Goal: Navigation & Orientation: Find specific page/section

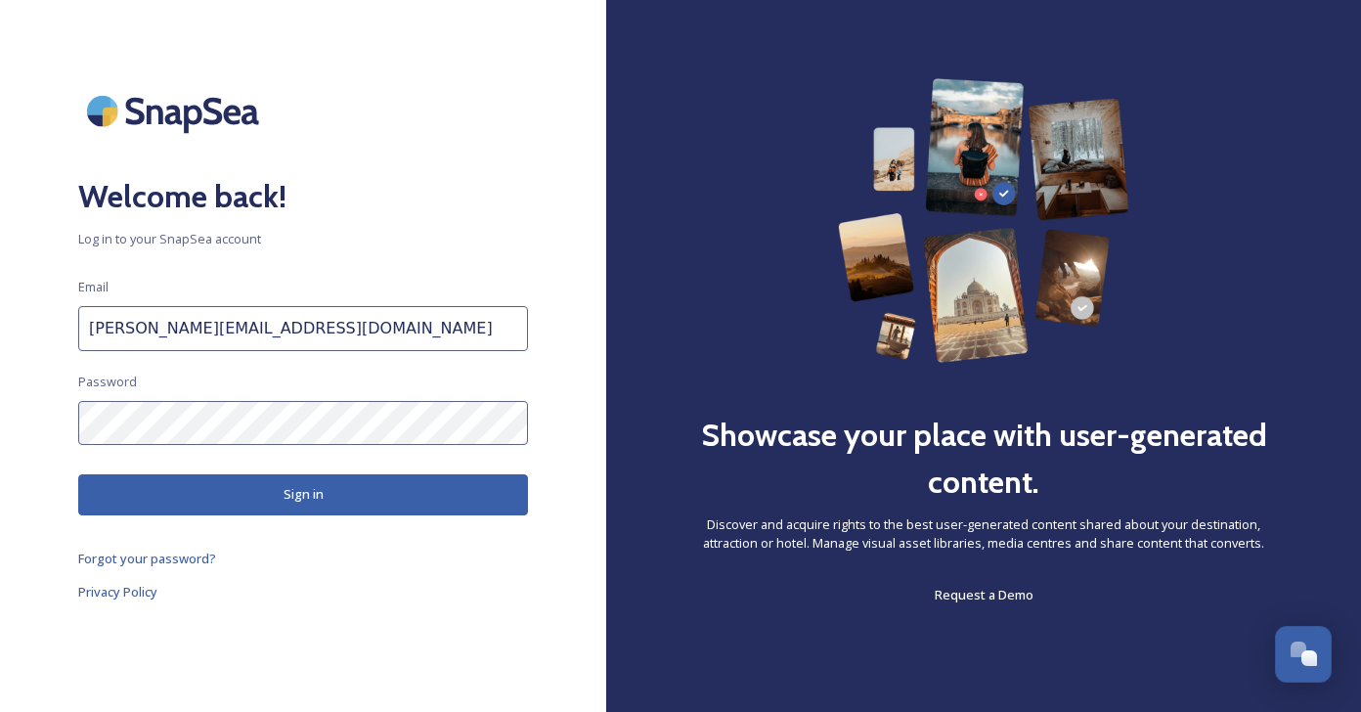
click at [327, 495] on button "Sign in" at bounding box center [303, 494] width 450 height 40
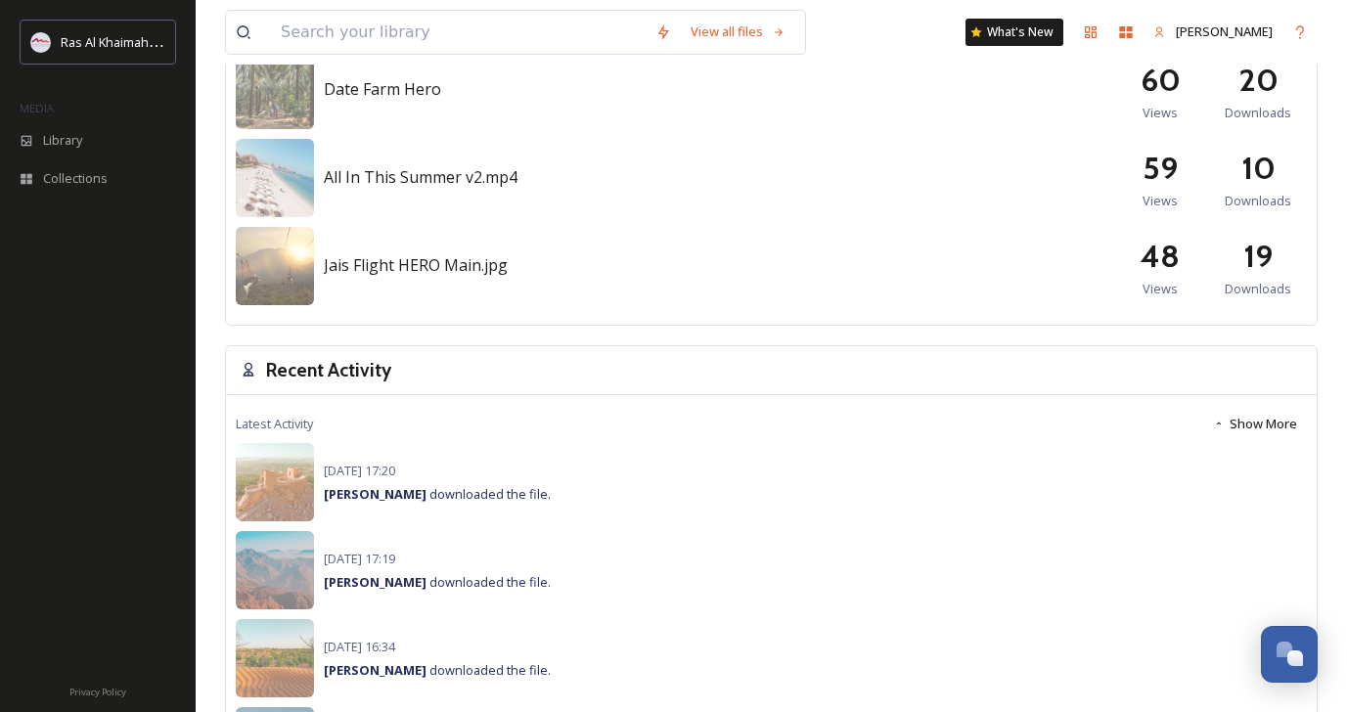
scroll to position [1154, 0]
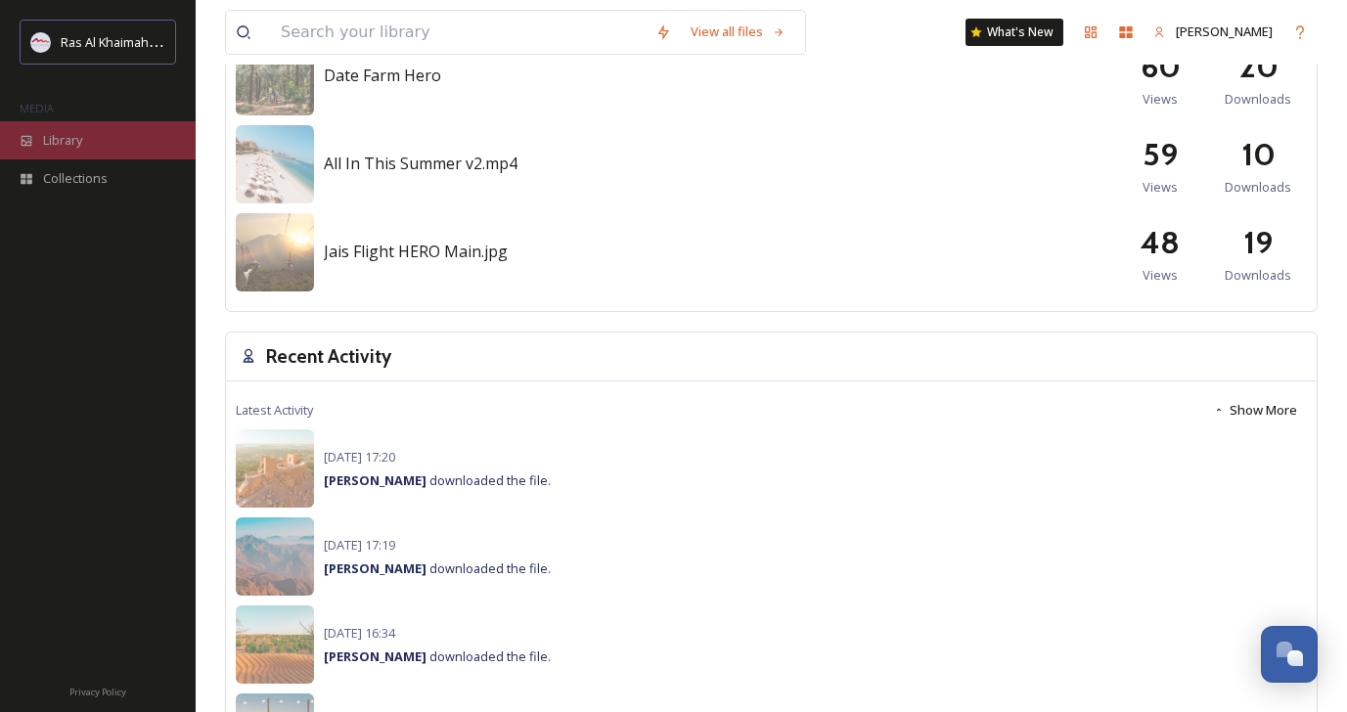
click at [67, 146] on span "Library" at bounding box center [62, 140] width 39 height 19
